Goal: Find specific page/section: Find specific page/section

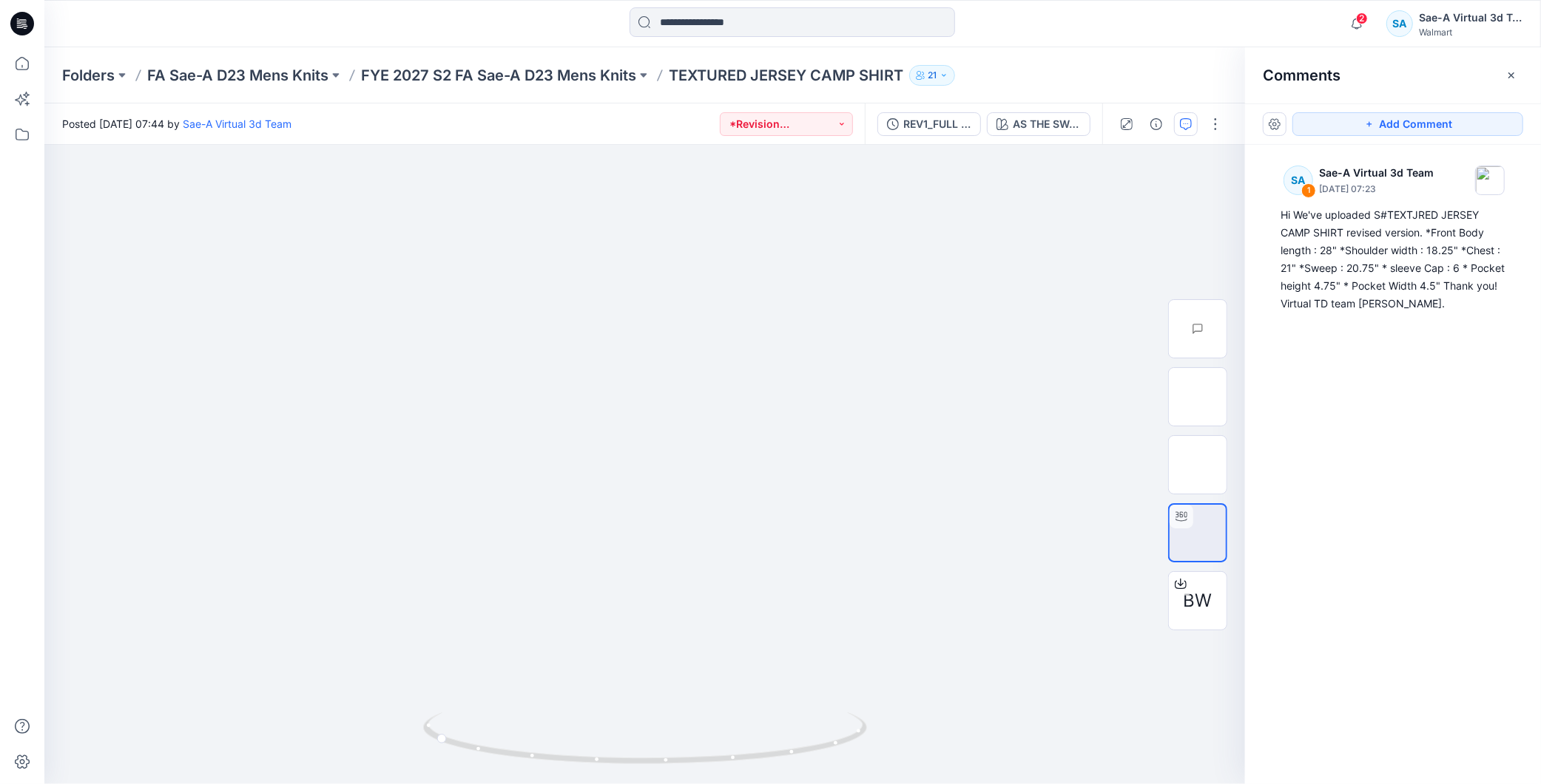
click at [565, 63] on div "Folders FA Sae-A D23 Mens Knits FYE 2027 S2 FA Sae-A D23 Mens Knits TEXTURED JE…" at bounding box center [792, 76] width 1496 height 56
click at [560, 75] on p "FYE 2027 S2 FA Sae-A D23 Mens Knits" at bounding box center [498, 75] width 275 height 21
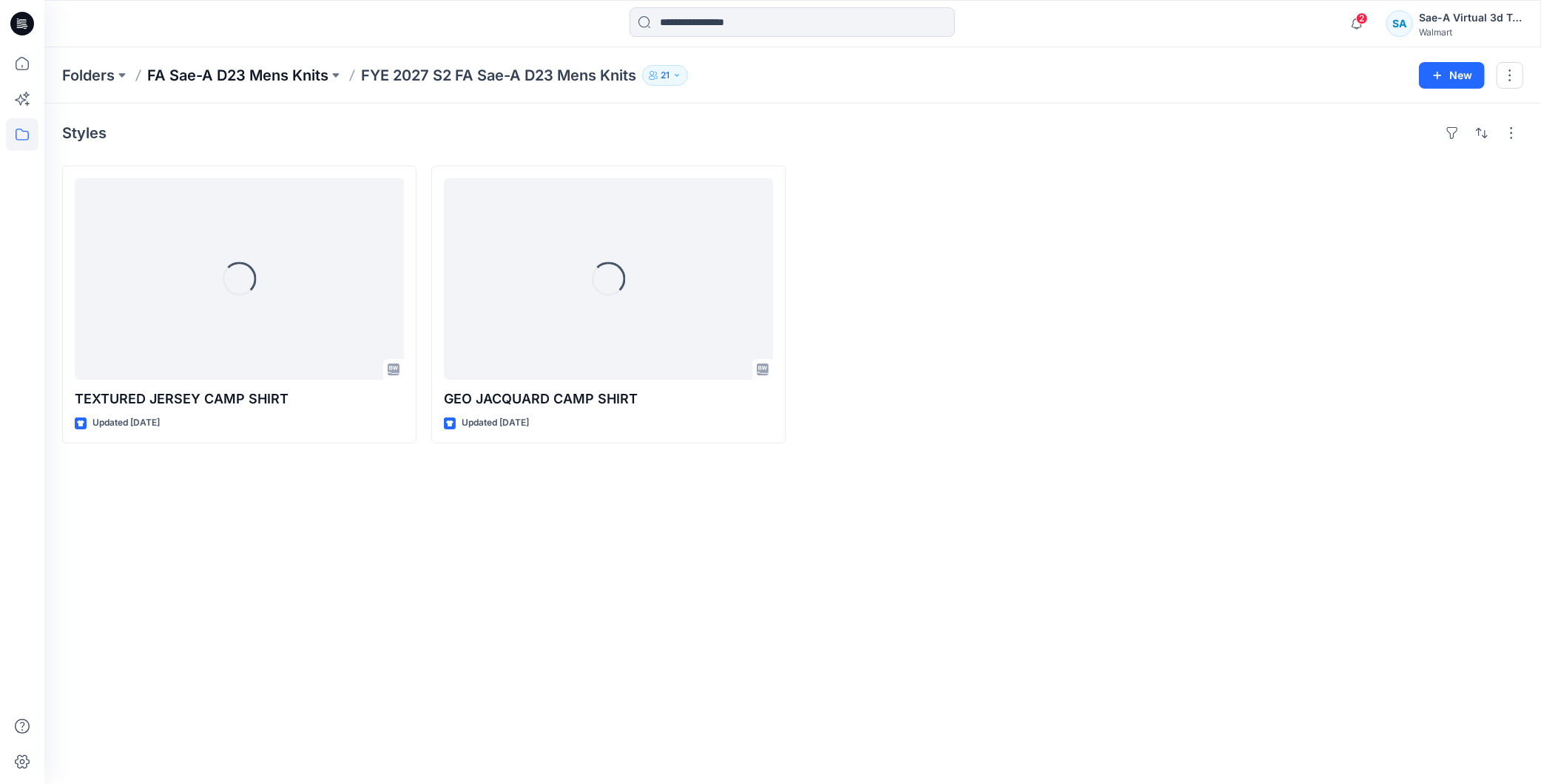
click at [273, 84] on p "FA Sae-A D23 Mens Knits" at bounding box center [237, 75] width 181 height 21
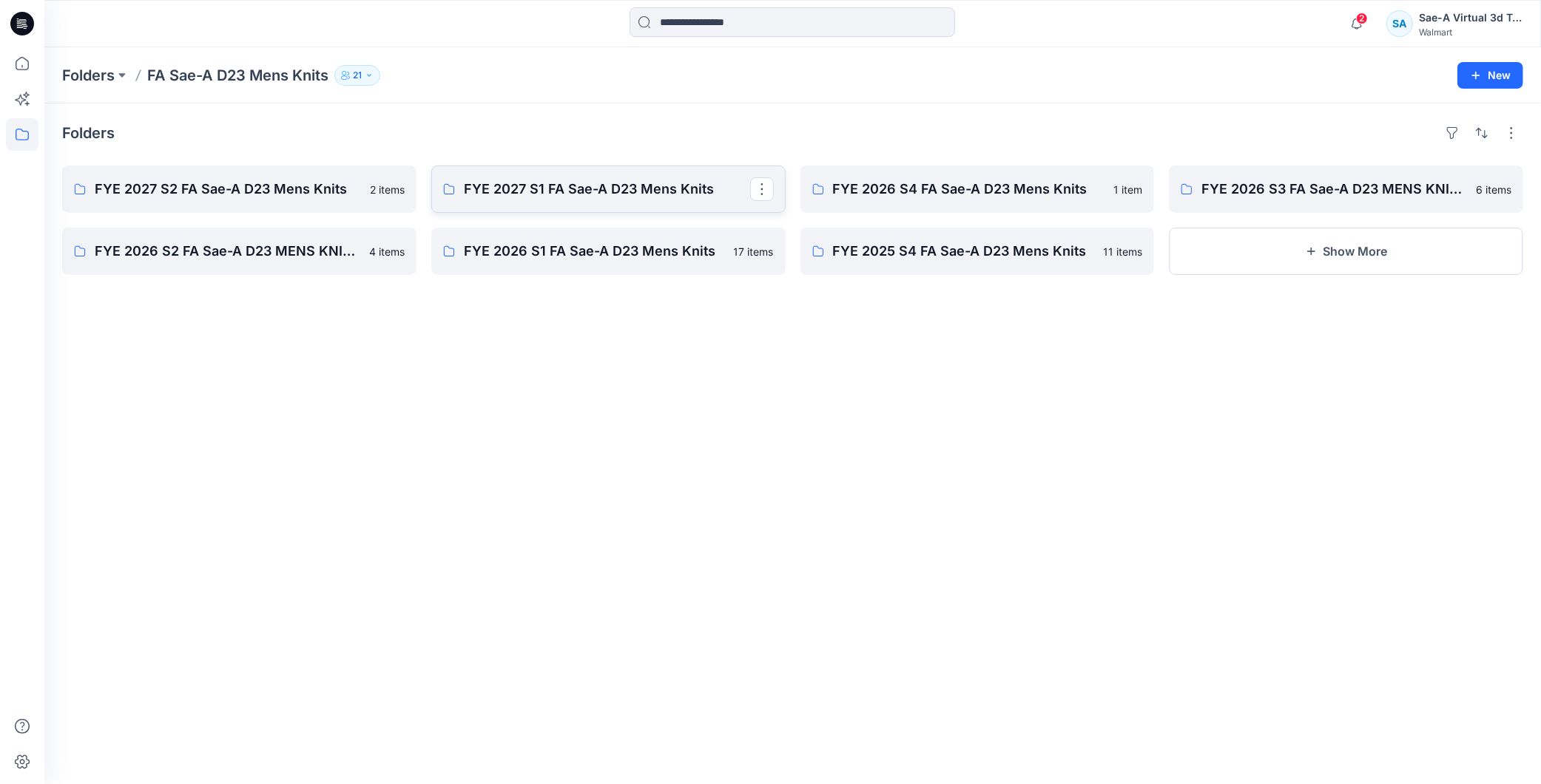
click at [567, 186] on p "FYE 2027 S1 FA Sae-A D23 Mens Knits" at bounding box center [607, 189] width 286 height 21
click at [1014, 197] on p "FYE 2026 S4 FA Sae-A D23 Mens Knits" at bounding box center [976, 189] width 286 height 21
click at [1301, 190] on p "FYE 2026 S3 FA Sae-A D23 MENS KNITS" at bounding box center [1344, 189] width 286 height 21
click at [551, 539] on div "Folders FYE 2027 S2 FA Sae-A D23 Mens Knits 2 items FYE 2026 S2 FA Sae-A D23 ME…" at bounding box center [792, 443] width 1496 height 681
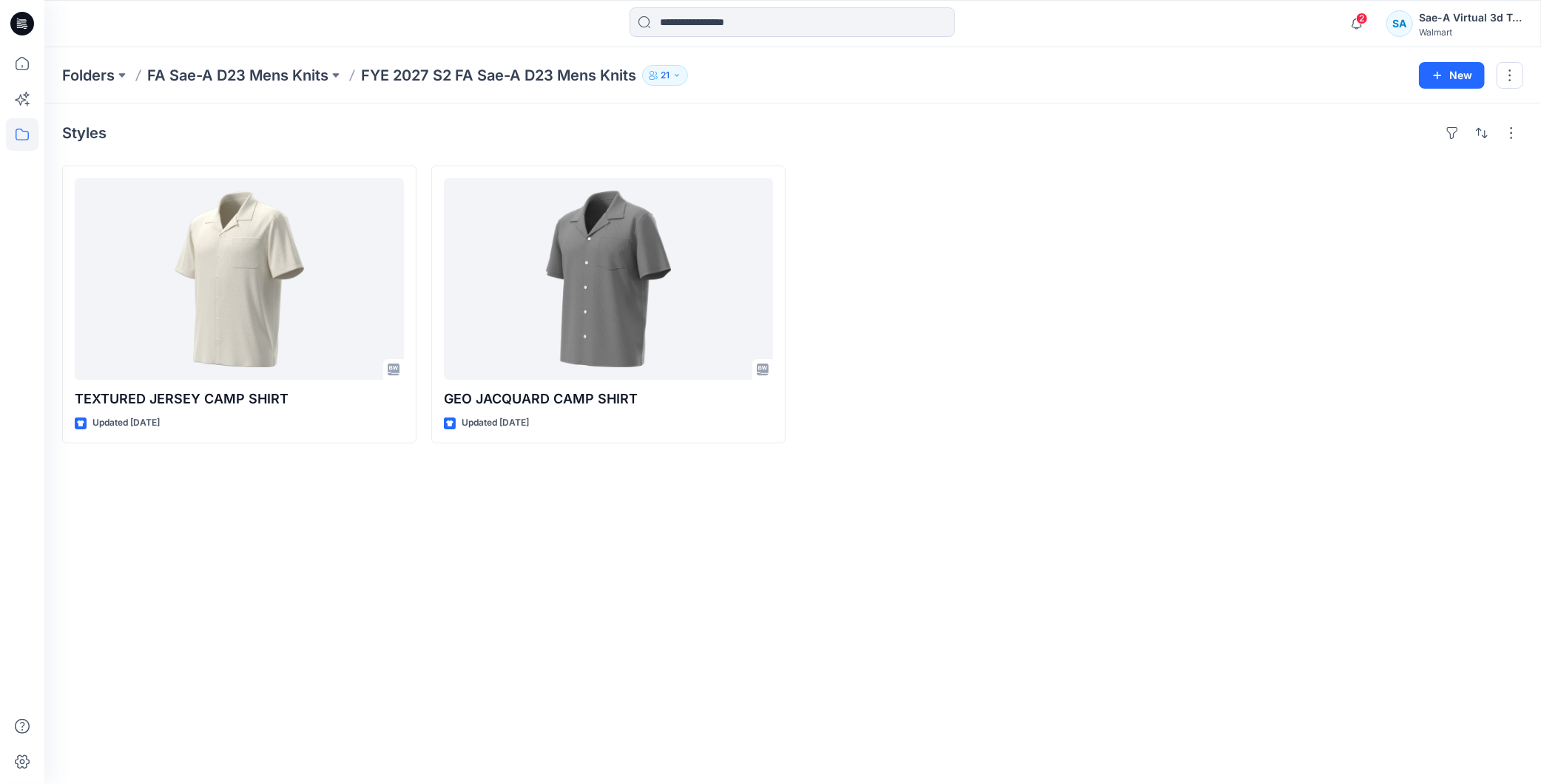
drag, startPoint x: 479, startPoint y: 587, endPoint x: 538, endPoint y: 618, distance: 66.6
click at [482, 587] on div "Styles TEXTURED JERSEY CAMP SHIRT Updated [DATE] GEO JACQUARD CAMP SHIRT Update…" at bounding box center [792, 443] width 1496 height 681
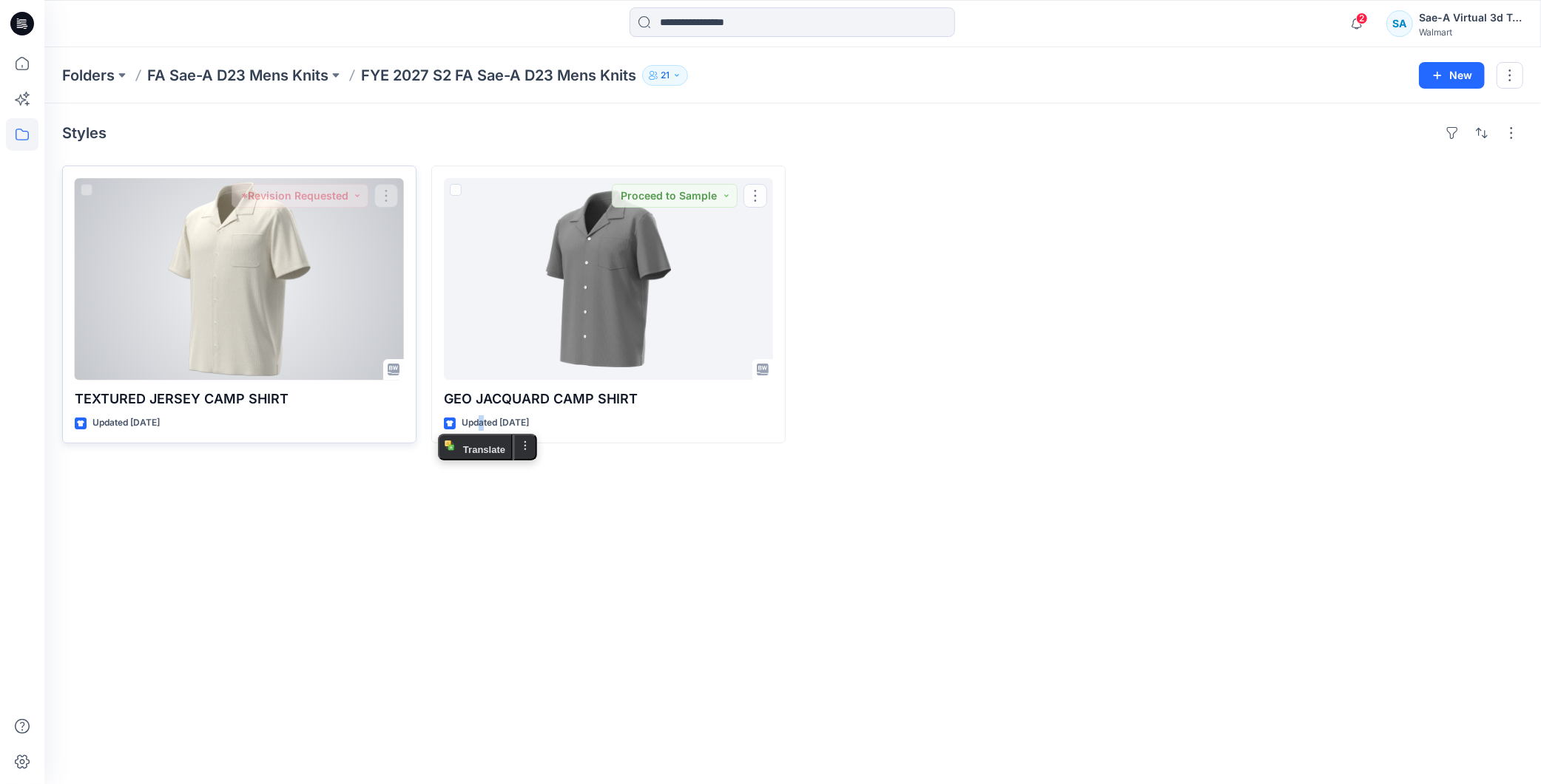
click at [284, 296] on div at bounding box center [239, 279] width 329 height 201
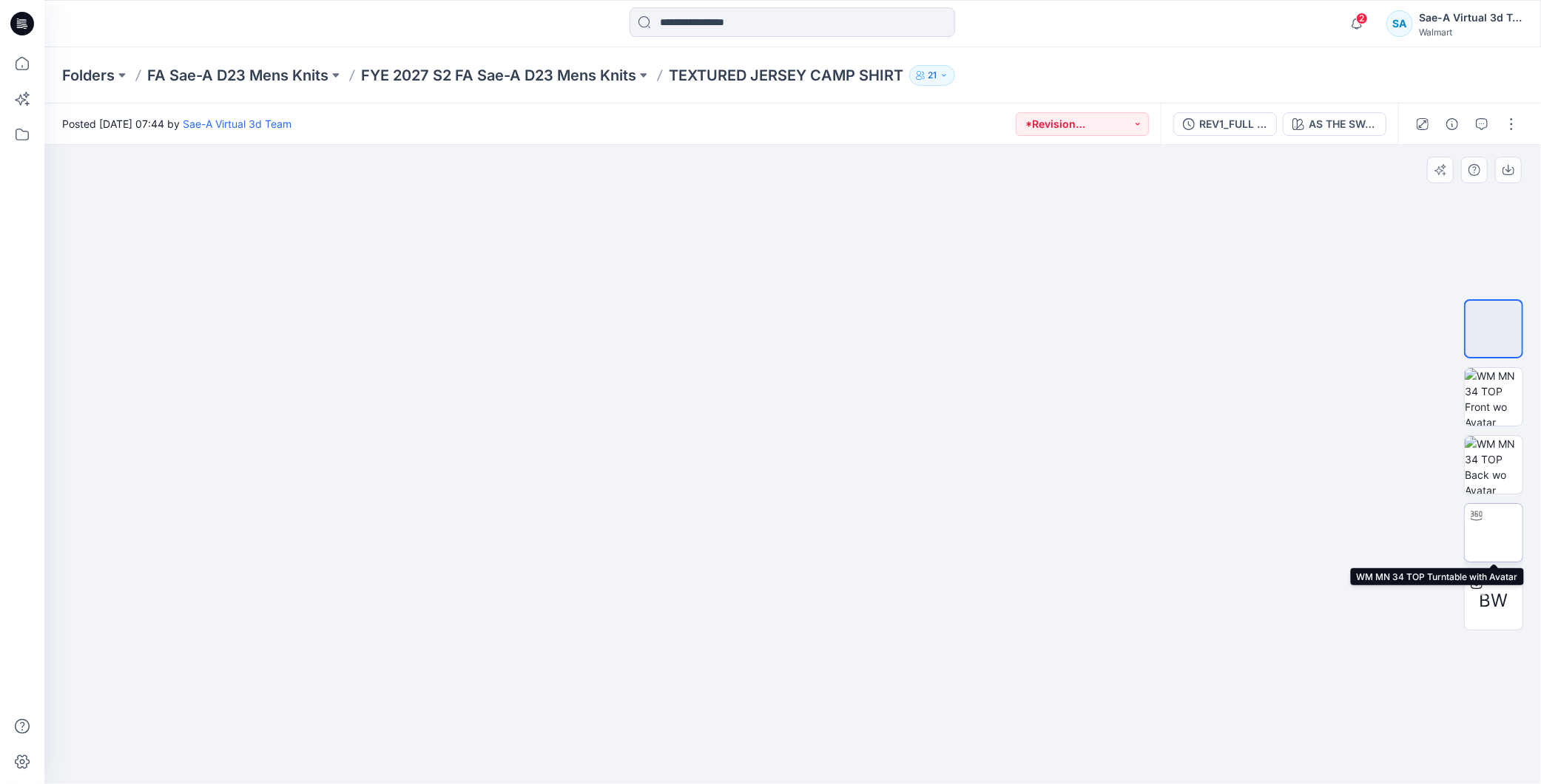
click at [1493, 533] on img at bounding box center [1493, 533] width 0 height 0
drag, startPoint x: 989, startPoint y: 743, endPoint x: 802, endPoint y: 751, distance: 187.2
click at [802, 751] on icon at bounding box center [794, 741] width 447 height 56
click at [552, 85] on p "FYE 2027 S2 FA Sae-A D23 Mens Knits" at bounding box center [498, 75] width 275 height 21
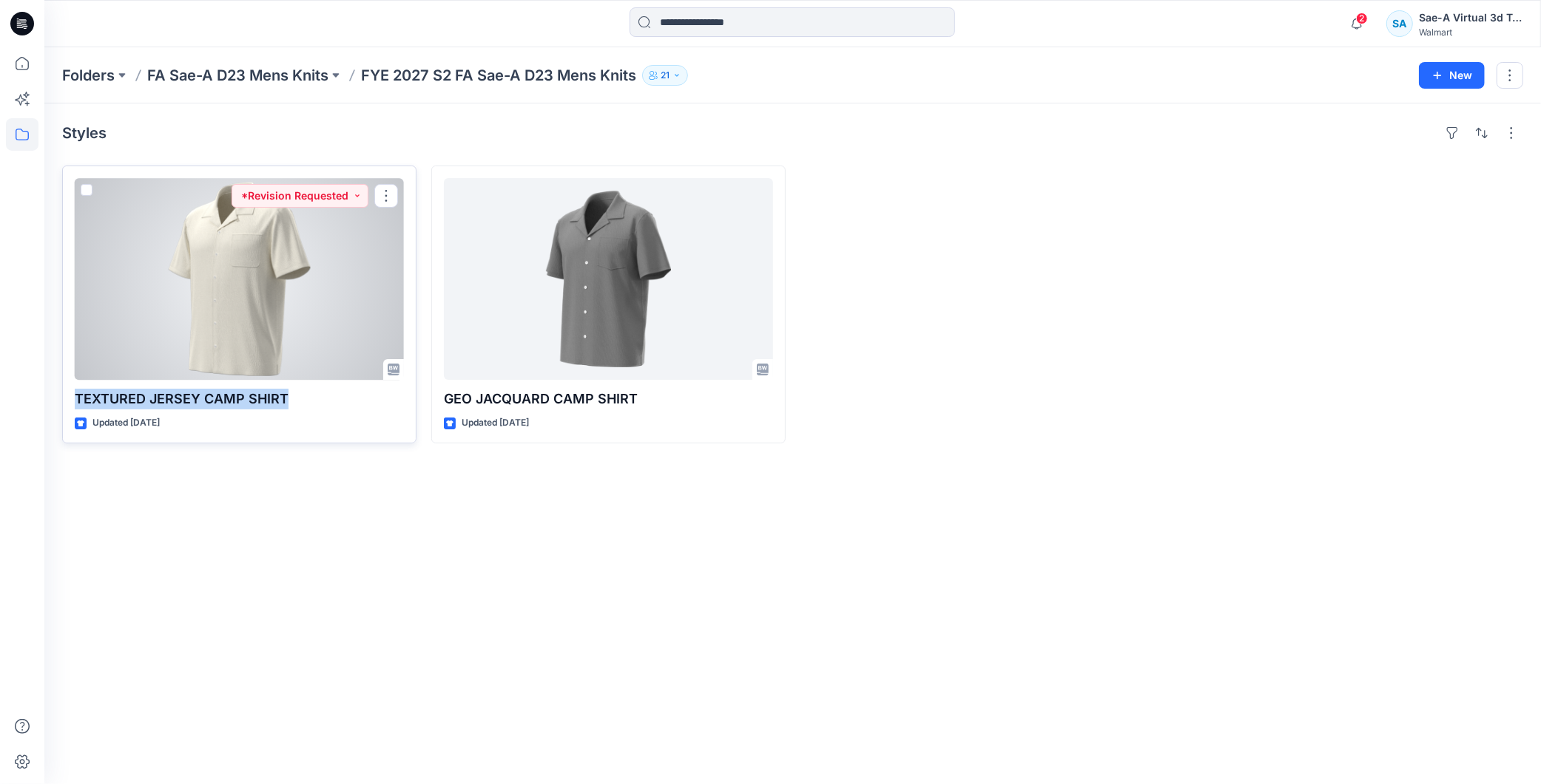
drag, startPoint x: 293, startPoint y: 397, endPoint x: 73, endPoint y: 394, distance: 220.0
click at [73, 394] on div "TEXTURED JERSEY CAMP SHIRT Updated [DATE] *Revision Requested" at bounding box center [239, 304] width 354 height 278
copy p "TEXTURED JERSEY CAMP SHIRT"
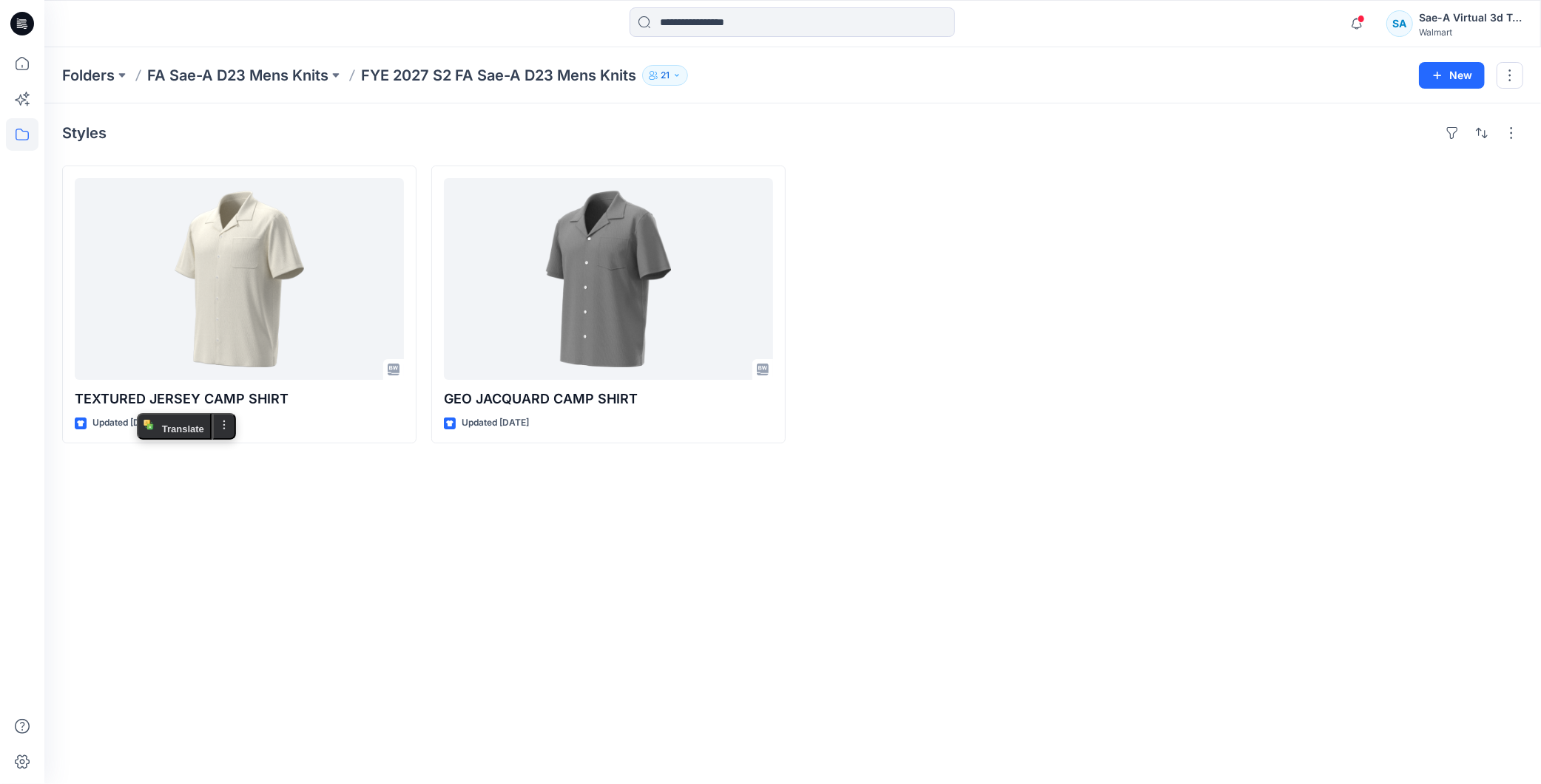
click at [664, 576] on div "Styles TEXTURED JERSEY CAMP SHIRT Updated [DATE] GEO JACQUARD CAMP SHIRT Update…" at bounding box center [792, 443] width 1496 height 681
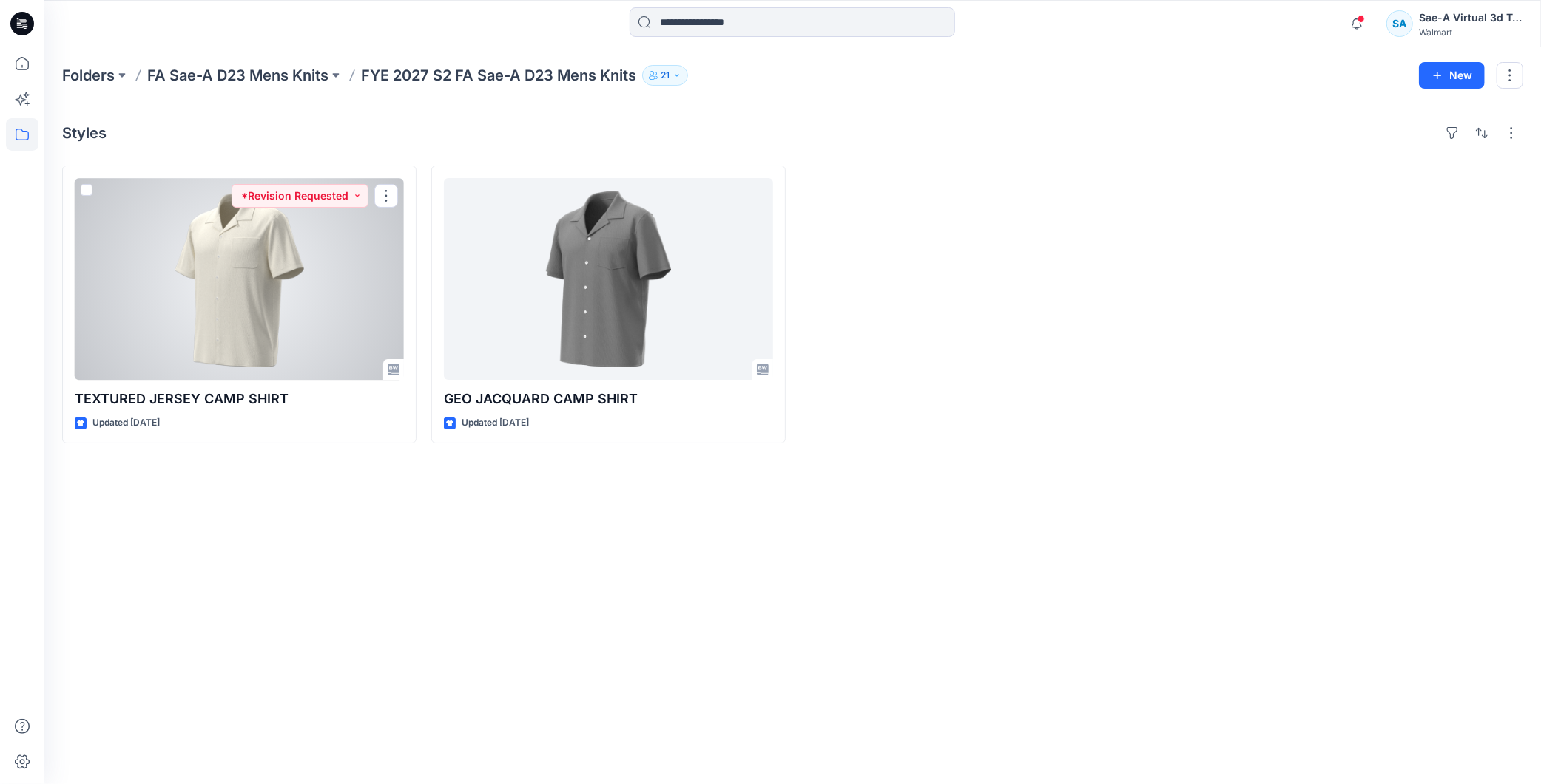
click at [291, 319] on div at bounding box center [239, 279] width 329 height 201
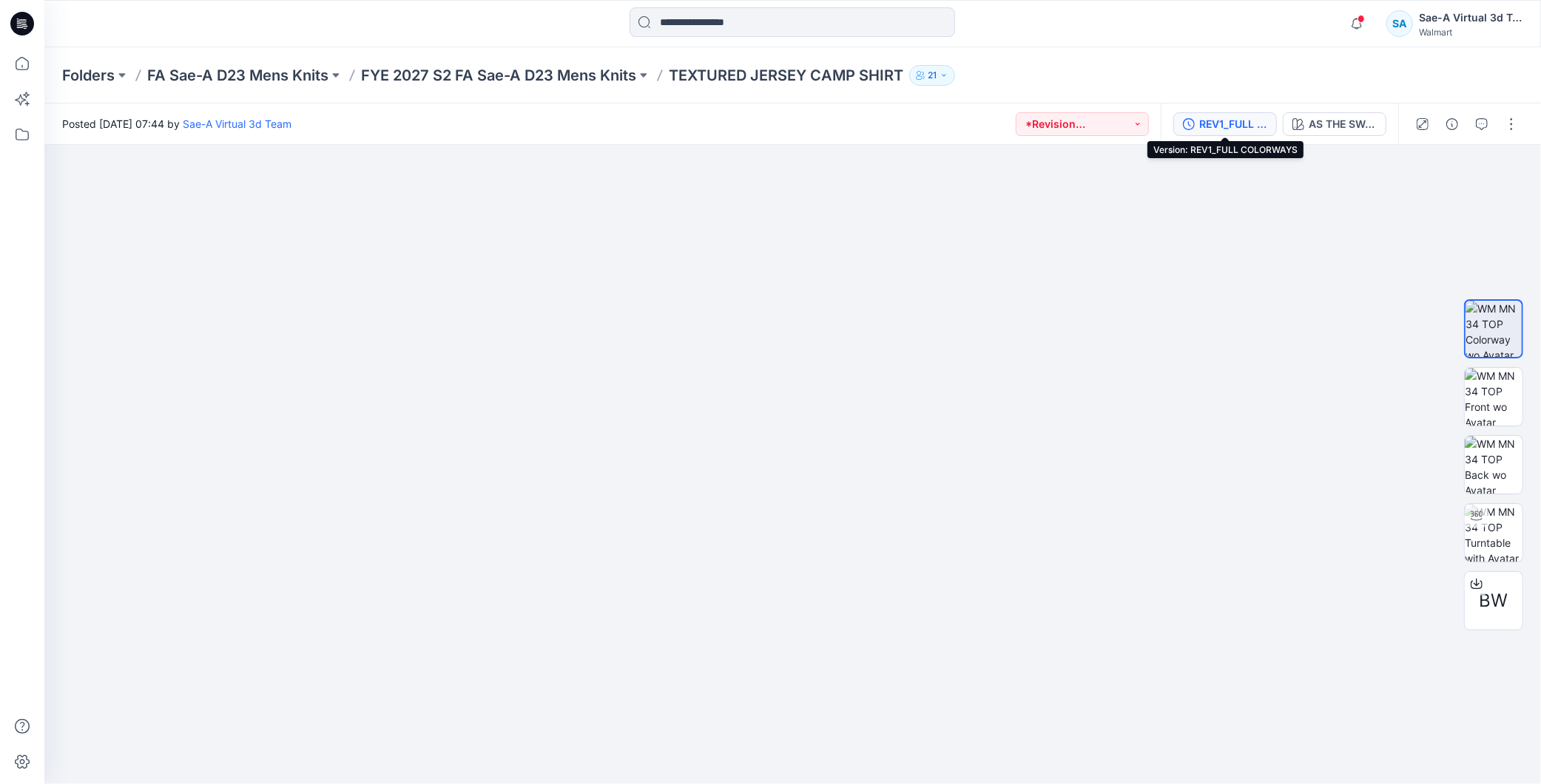
click at [1232, 128] on div "REV1_FULL COLORWAYS" at bounding box center [1233, 124] width 68 height 16
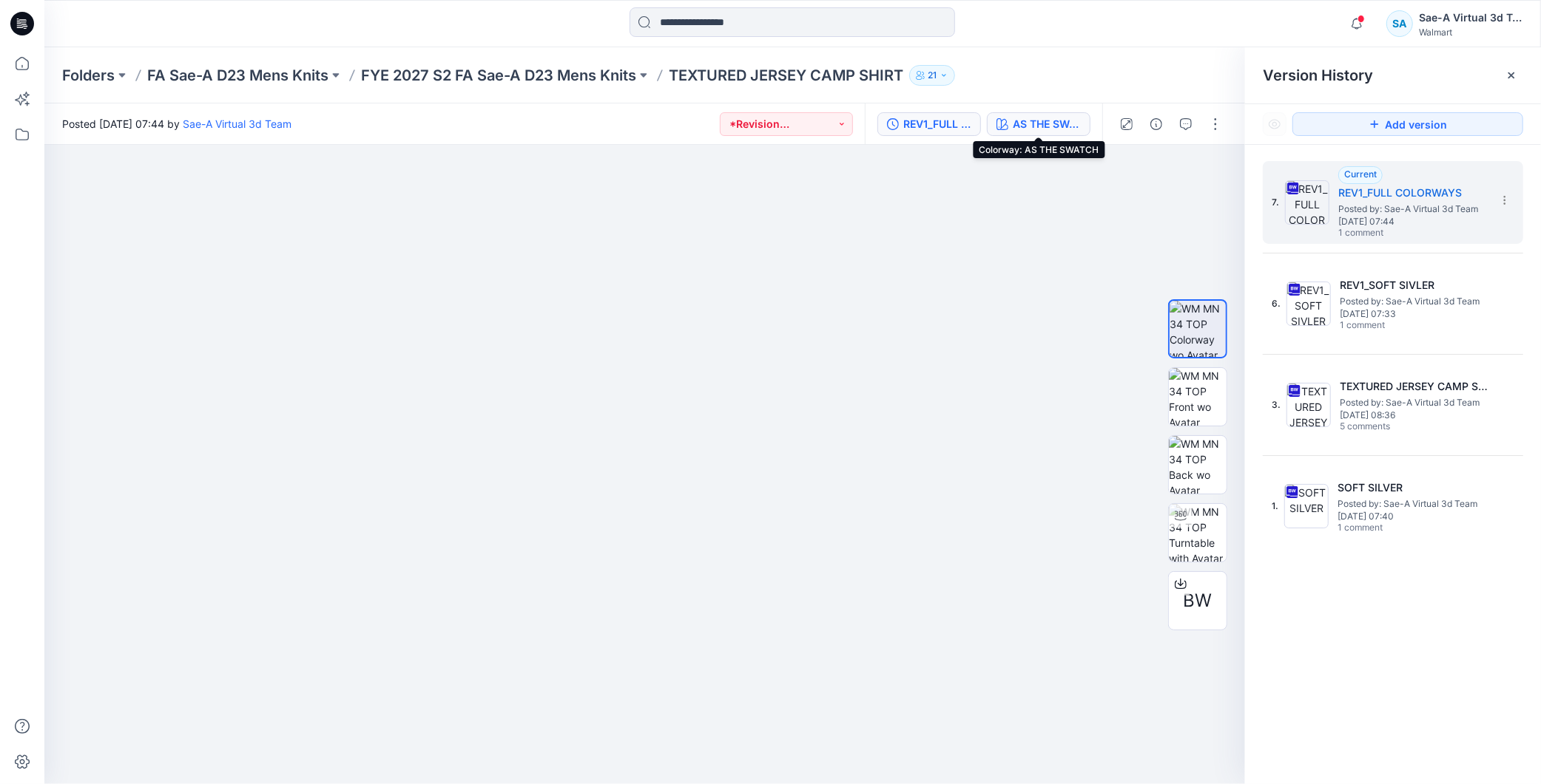
click at [1018, 126] on div "AS THE SWATCH" at bounding box center [1047, 124] width 68 height 16
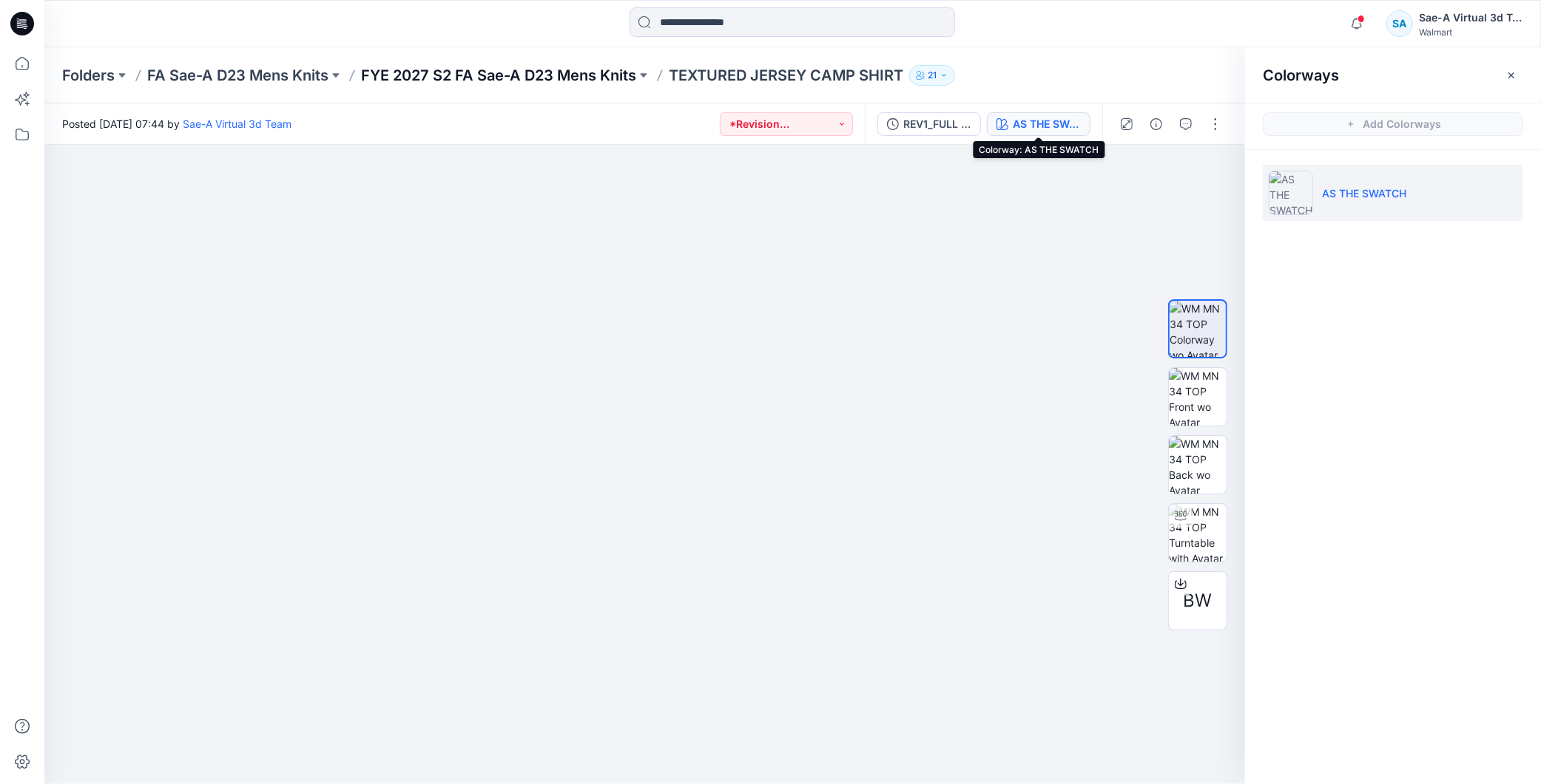
click at [580, 79] on p "FYE 2027 S2 FA Sae-A D23 Mens Knits" at bounding box center [498, 75] width 275 height 21
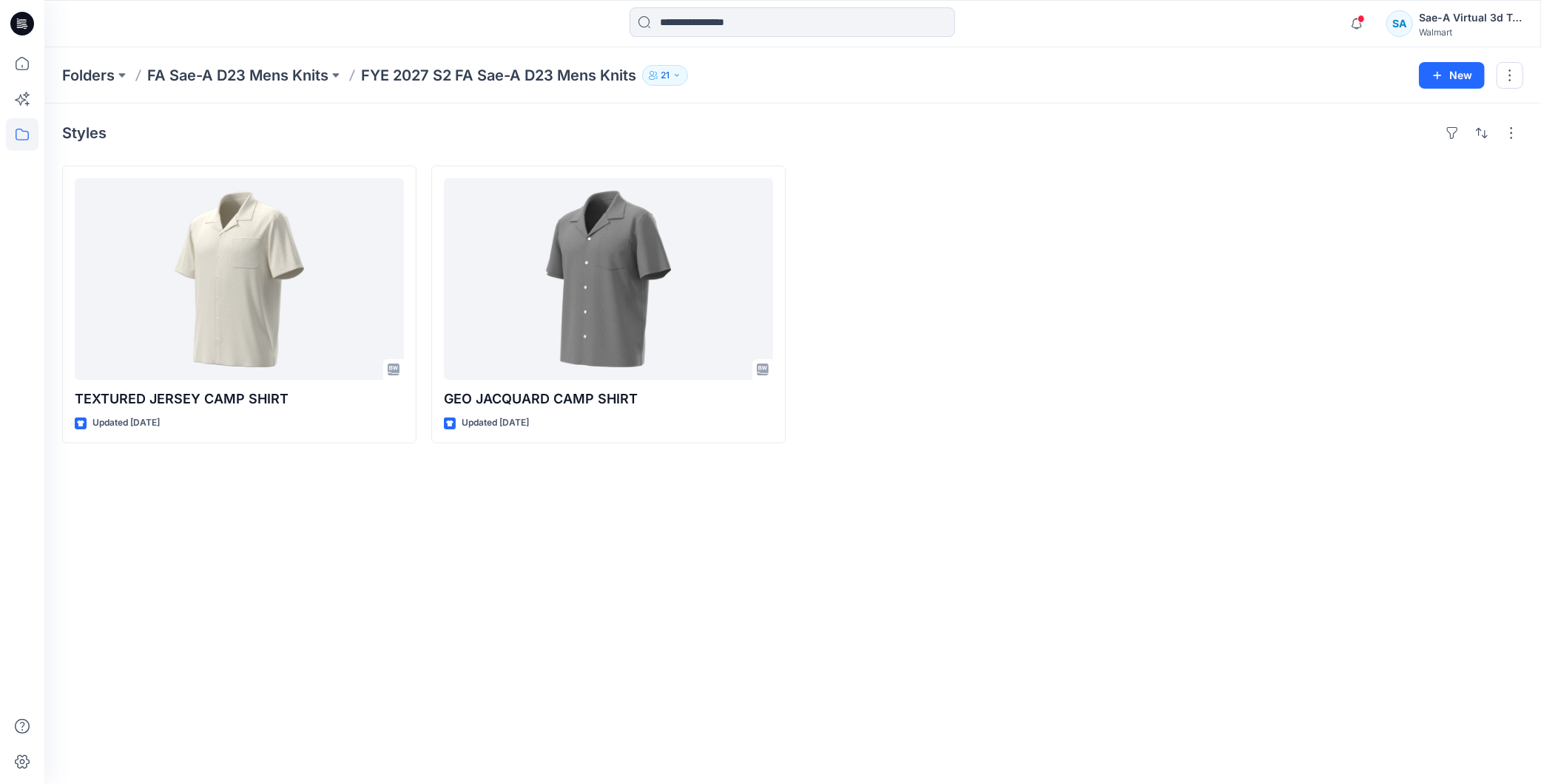
click at [547, 533] on div "Styles TEXTURED JERSEY CAMP SHIRT Updated [DATE] GEO JACQUARD CAMP SHIRT Update…" at bounding box center [792, 443] width 1496 height 681
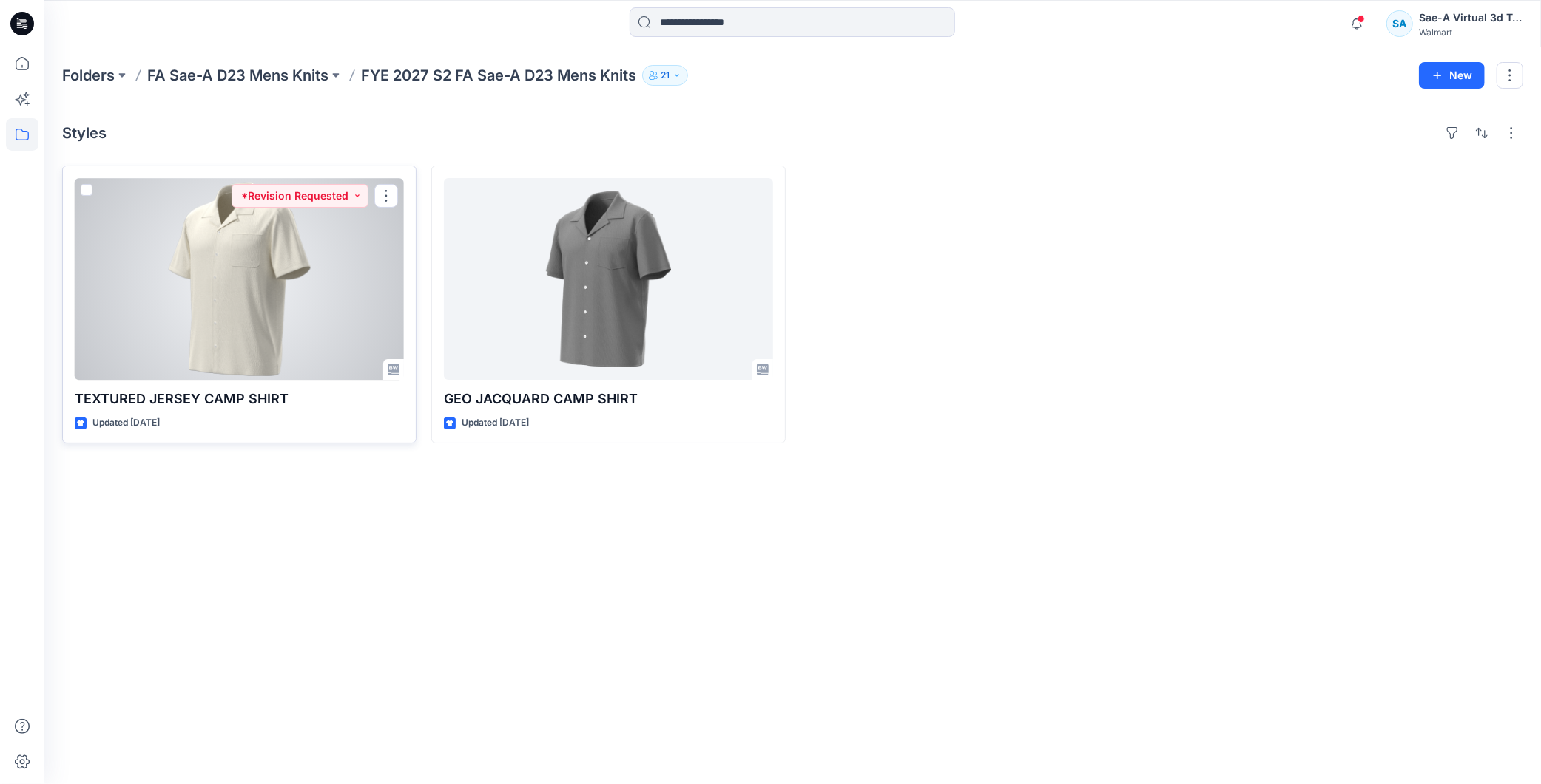
click at [193, 293] on div at bounding box center [239, 279] width 329 height 201
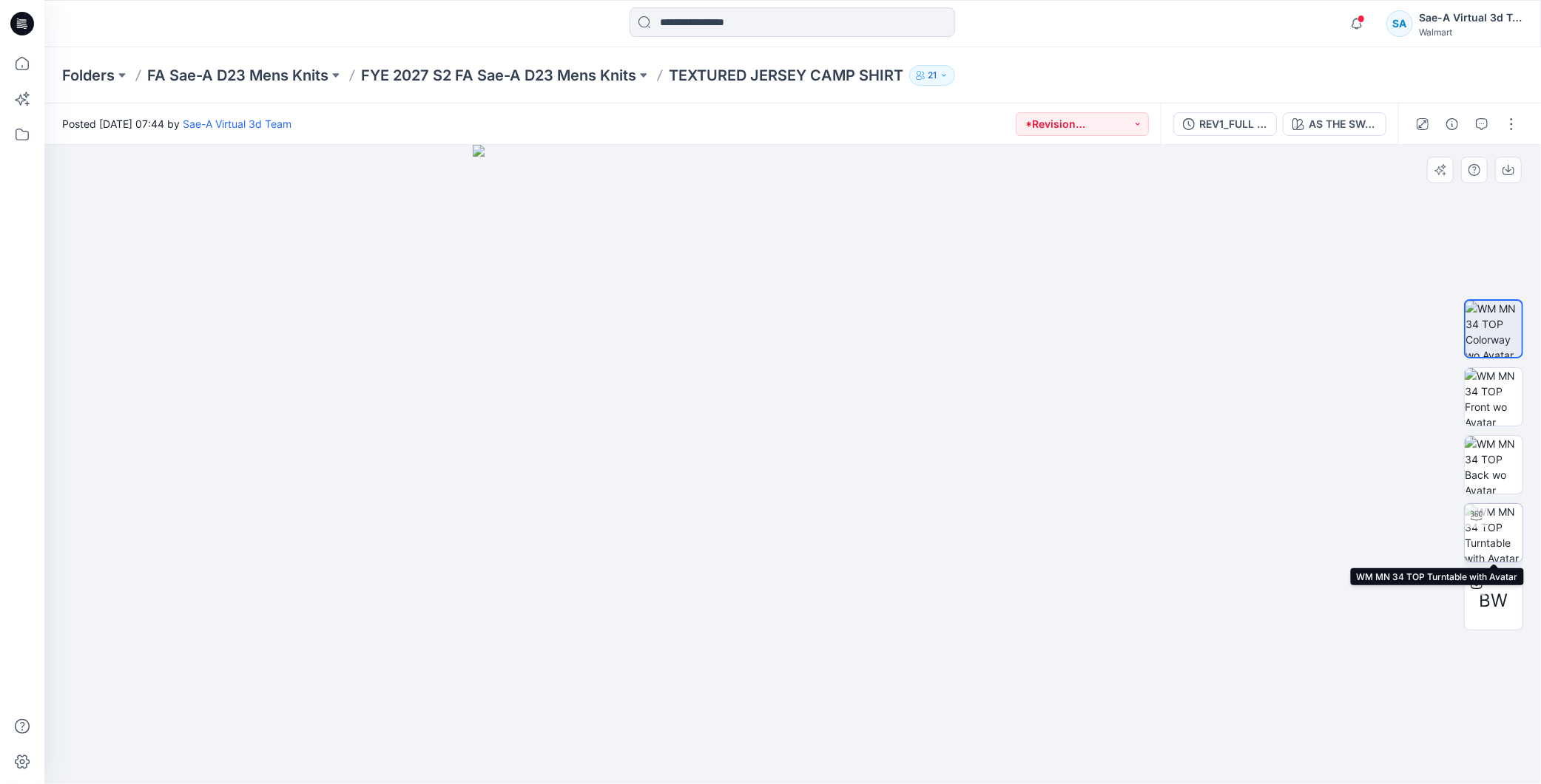
click at [1490, 516] on img at bounding box center [1493, 533] width 58 height 58
click at [599, 76] on p "FYE 2027 S2 FA Sae-A D23 Mens Knits" at bounding box center [498, 75] width 275 height 21
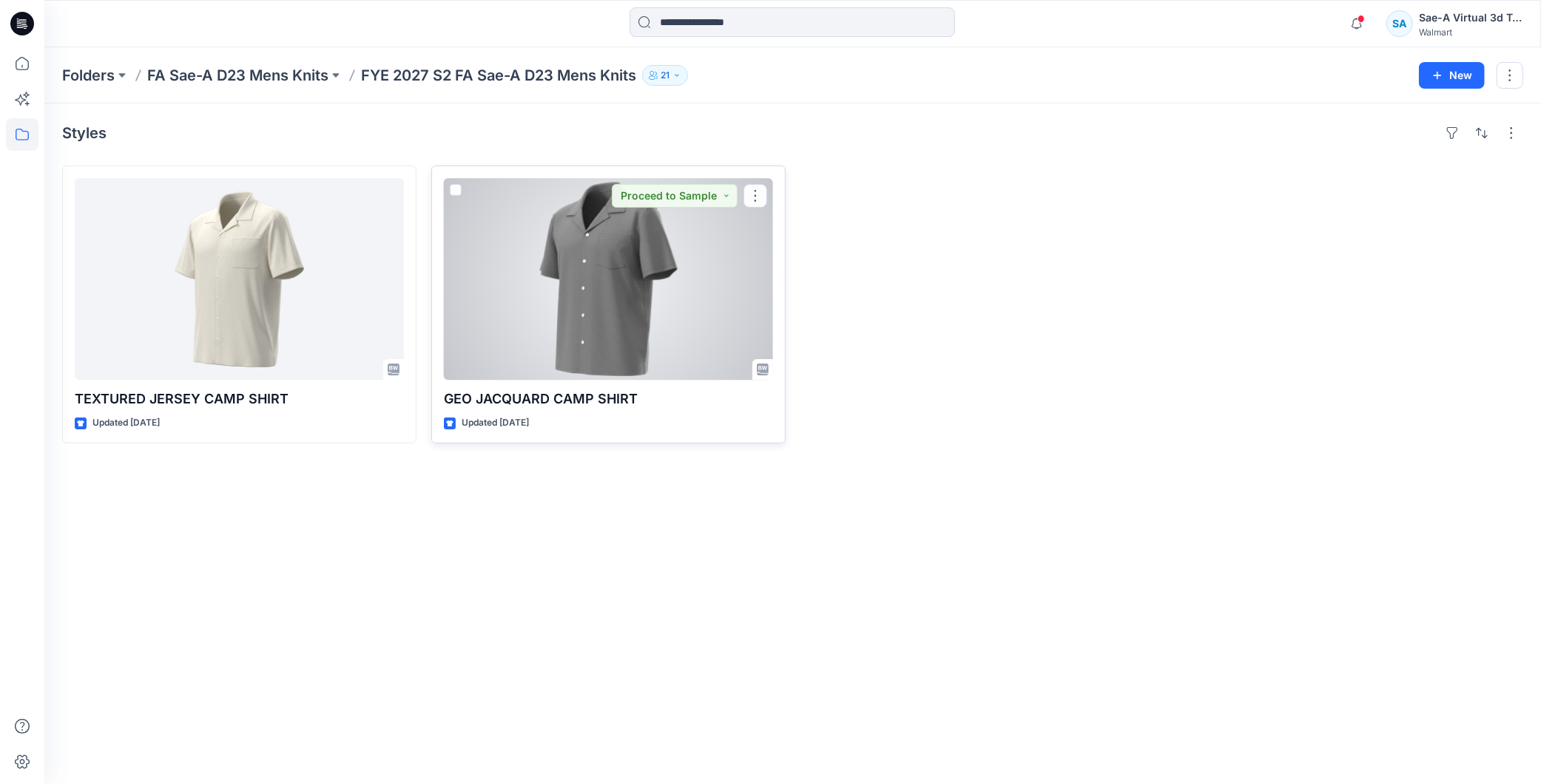
click at [585, 290] on div at bounding box center [608, 279] width 329 height 201
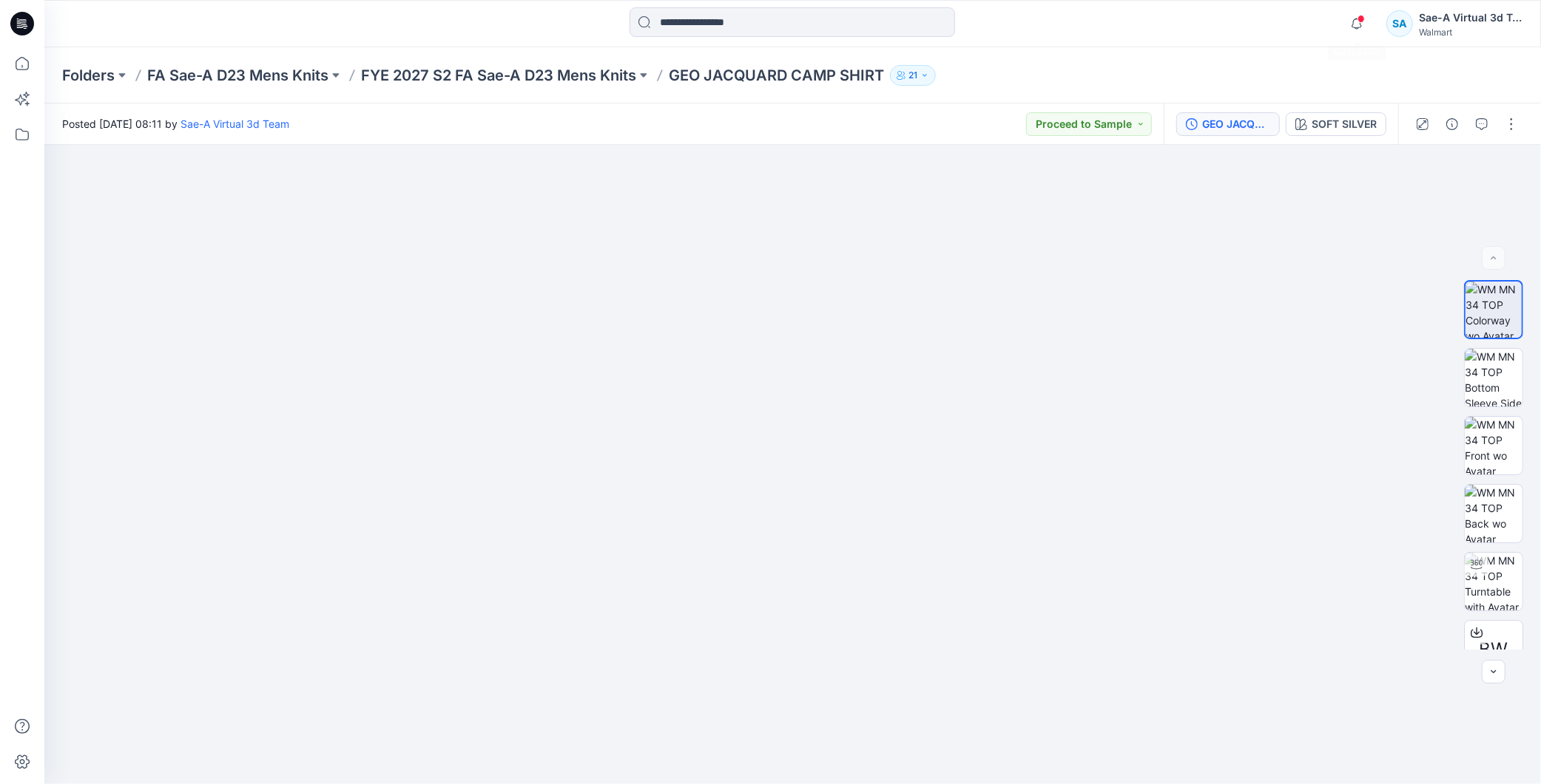
click at [1241, 111] on div "GEO JACQUARD CAMP SHIRT_REV2_SOFT SILVER SOFT SILVER" at bounding box center [1280, 124] width 235 height 41
click at [1237, 121] on div "GEO JACQUARD CAMP SHIRT_REV2_SOFT SILVER" at bounding box center [1236, 124] width 68 height 16
